Goal: Task Accomplishment & Management: Complete application form

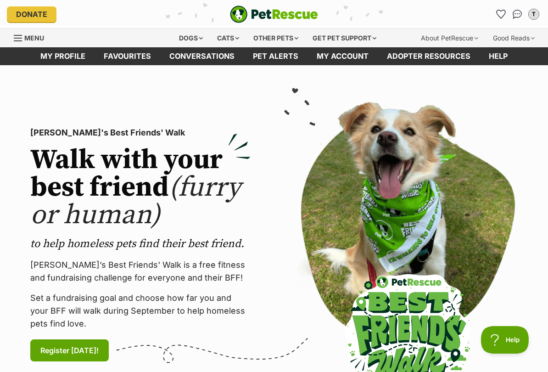
click at [274, 58] on link "Pet alerts" at bounding box center [276, 56] width 64 height 18
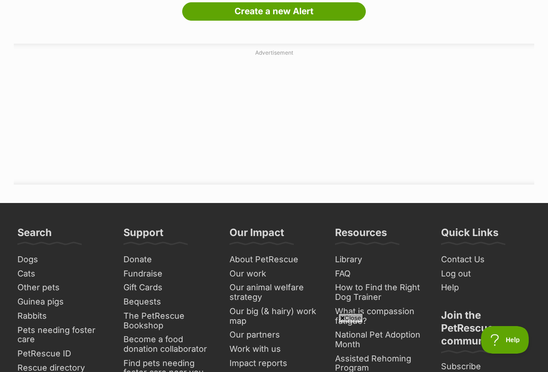
scroll to position [137, 0]
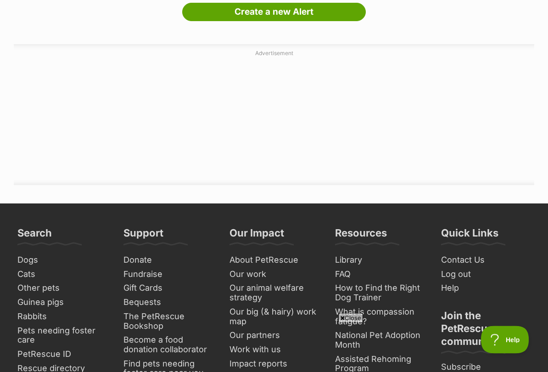
click at [340, 17] on link "Create a new Alert" at bounding box center [274, 12] width 184 height 18
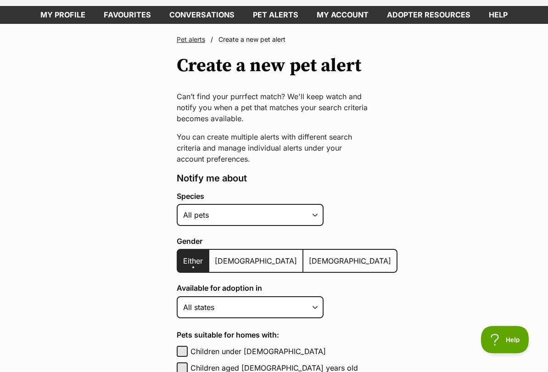
scroll to position [59, 0]
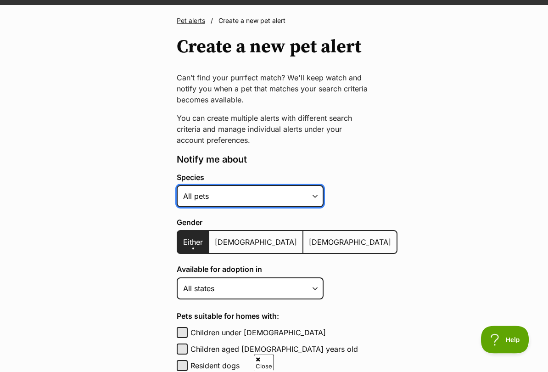
click at [310, 189] on select "Alpaca Bird Cat Chicken Cow Dog Donkey Duck Ferret Fish Goat Goose Guinea Fowl …" at bounding box center [250, 196] width 147 height 22
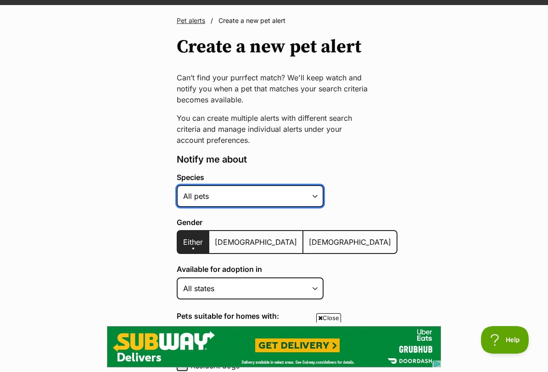
scroll to position [0, 0]
select select "2"
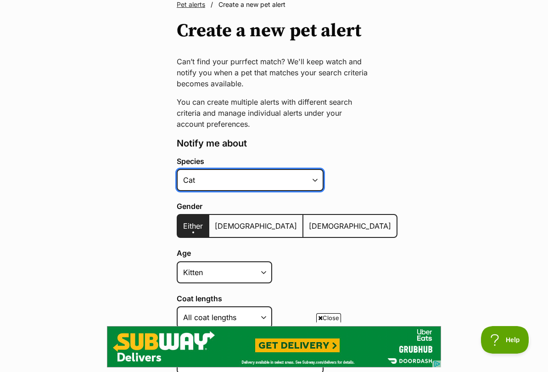
scroll to position [107, 0]
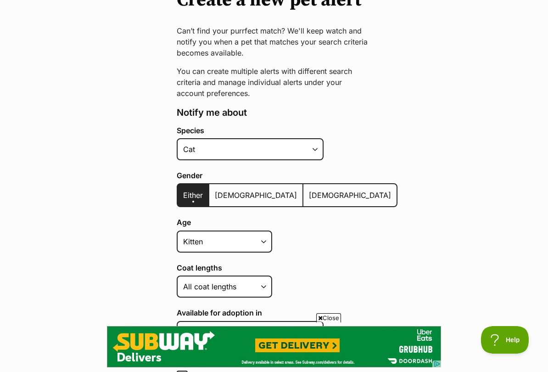
click at [228, 193] on span "[DEMOGRAPHIC_DATA]" at bounding box center [256, 195] width 82 height 9
click at [214, 190] on input "[DEMOGRAPHIC_DATA]" at bounding box center [214, 189] width 0 height 0
radio input "true"
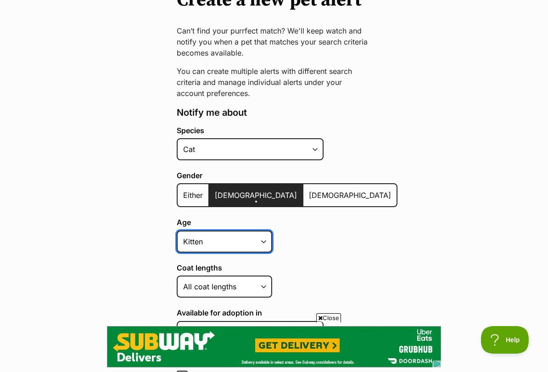
click at [258, 236] on select "Kitten Cat Senior All ages" at bounding box center [224, 241] width 95 height 22
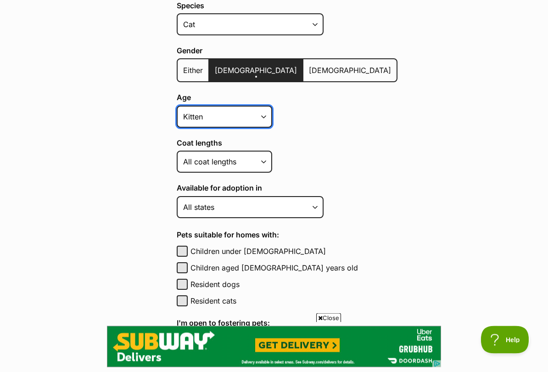
scroll to position [235, 0]
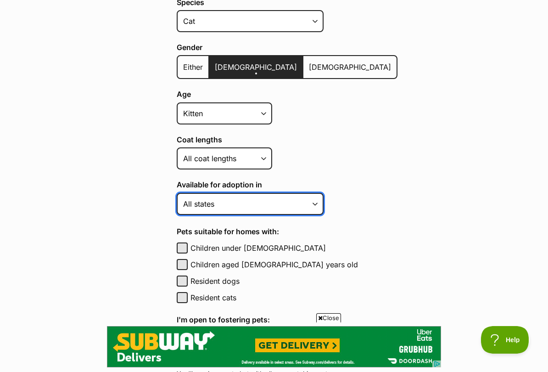
click at [296, 201] on select "Australian Capital Territory New South Wales Northern Territory Queensland Sout…" at bounding box center [250, 204] width 147 height 22
select select "2"
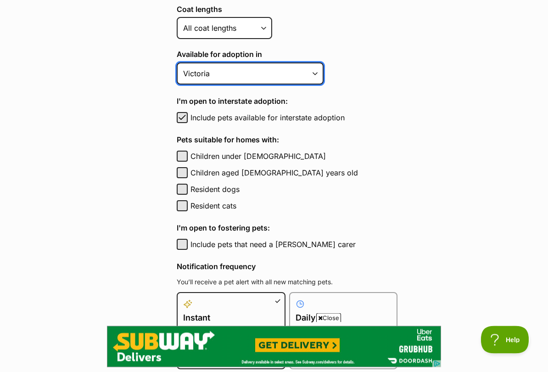
scroll to position [365, 0]
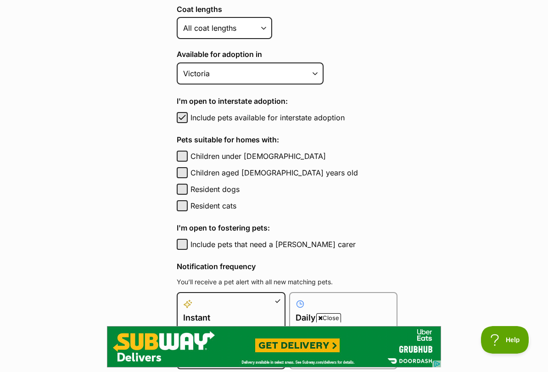
click at [183, 159] on button "Children under 5 years old" at bounding box center [182, 156] width 11 height 11
checkbox input "true"
click at [186, 167] on button "Children aged 6 to 12 years old" at bounding box center [182, 172] width 11 height 11
checkbox input "true"
click at [187, 151] on button "Children under 5 years old" at bounding box center [182, 156] width 11 height 11
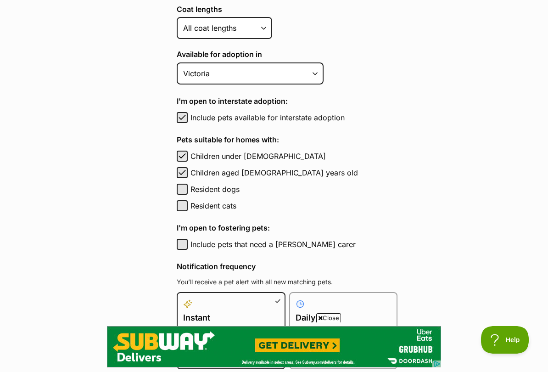
checkbox input "false"
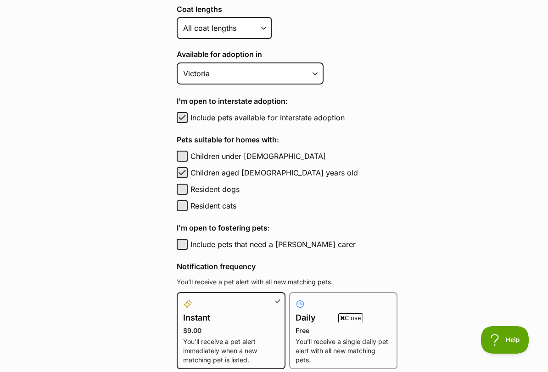
click at [186, 185] on button "Resident dogs" at bounding box center [182, 189] width 11 height 11
checkbox input "true"
click at [182, 200] on button "Resident cats" at bounding box center [182, 205] width 11 height 11
checkbox input "true"
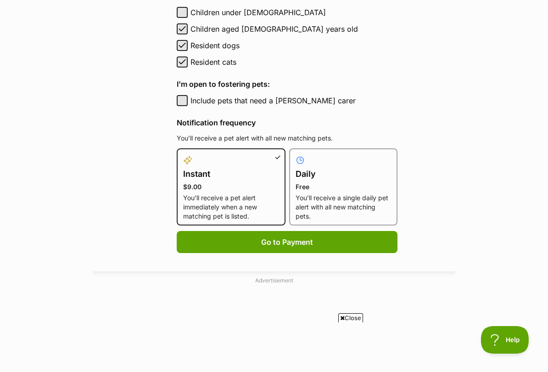
scroll to position [508, 0]
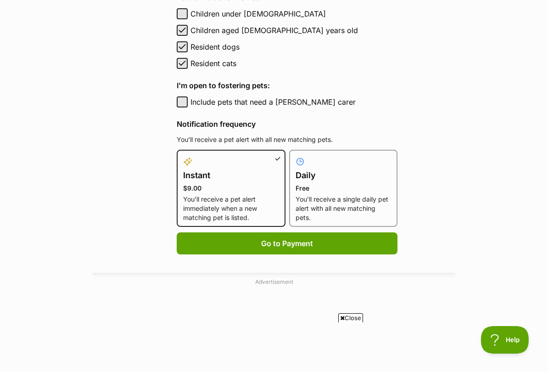
click at [362, 185] on p "Free" at bounding box center [344, 188] width 96 height 9
click at [295, 156] on input "Daily Free You’ll receive a single daily pet alert with all new matching pets." at bounding box center [295, 155] width 0 height 0
radio input "true"
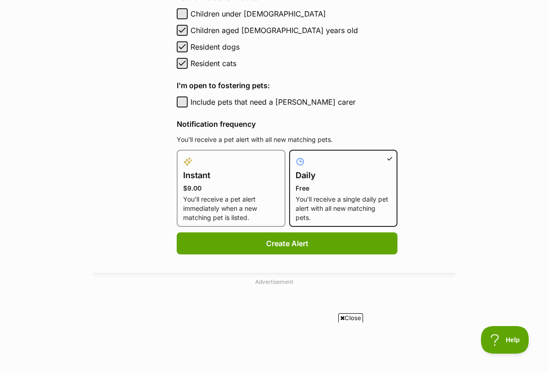
click at [354, 238] on button "Create Alert" at bounding box center [287, 243] width 221 height 22
